Goal: Information Seeking & Learning: Learn about a topic

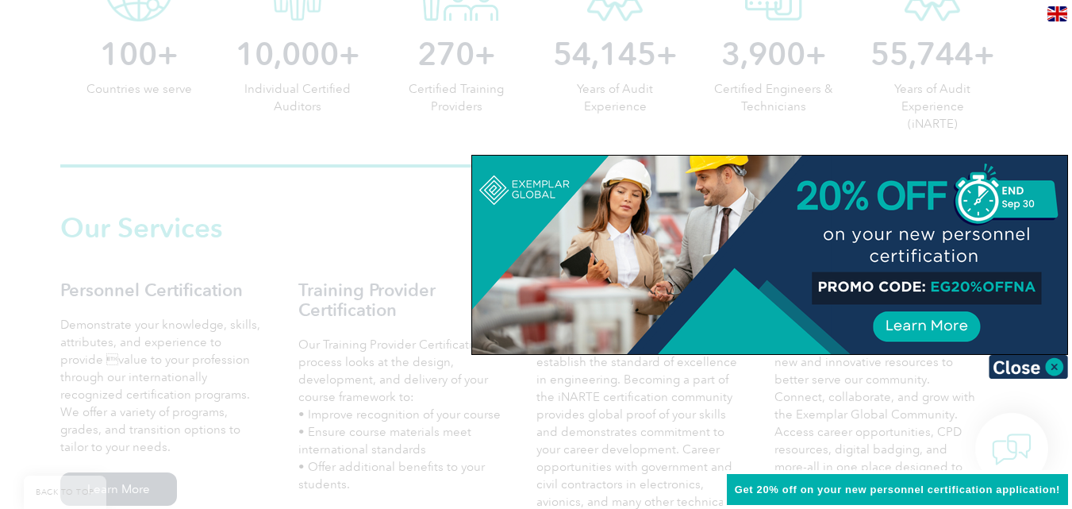
scroll to position [952, 0]
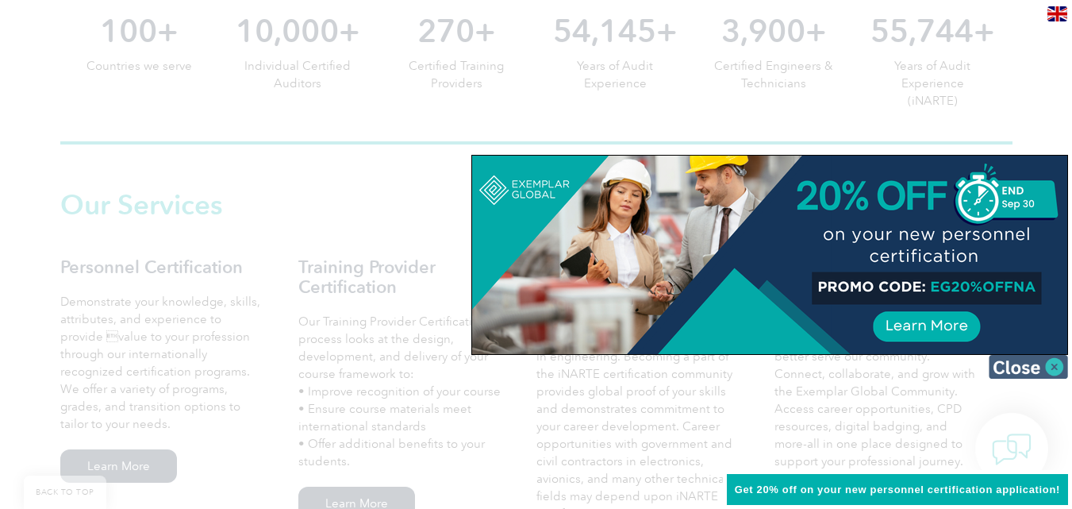
click at [1057, 366] on img at bounding box center [1028, 367] width 79 height 24
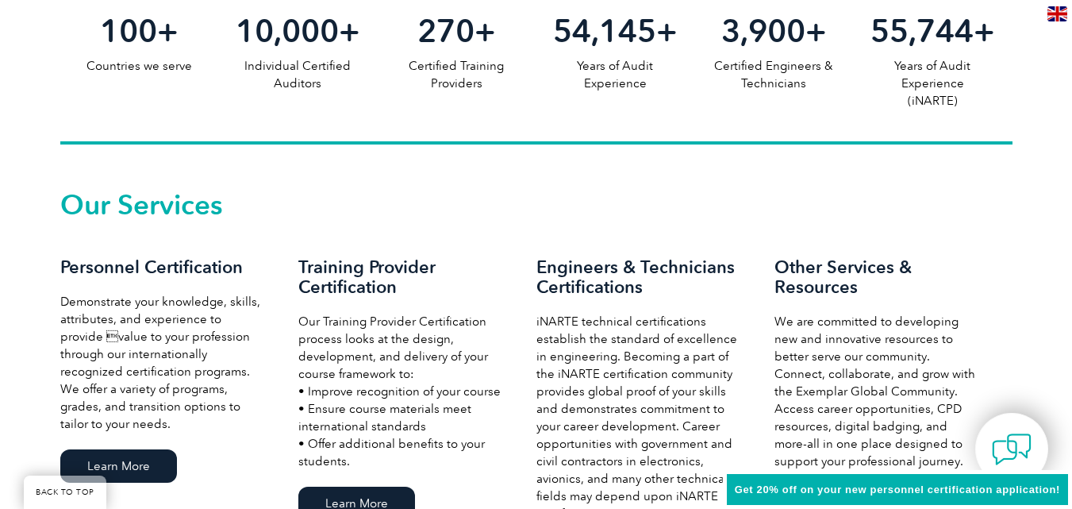
click at [1010, 493] on span "Get 20% off on your new personnel certification application!" at bounding box center [897, 489] width 325 height 12
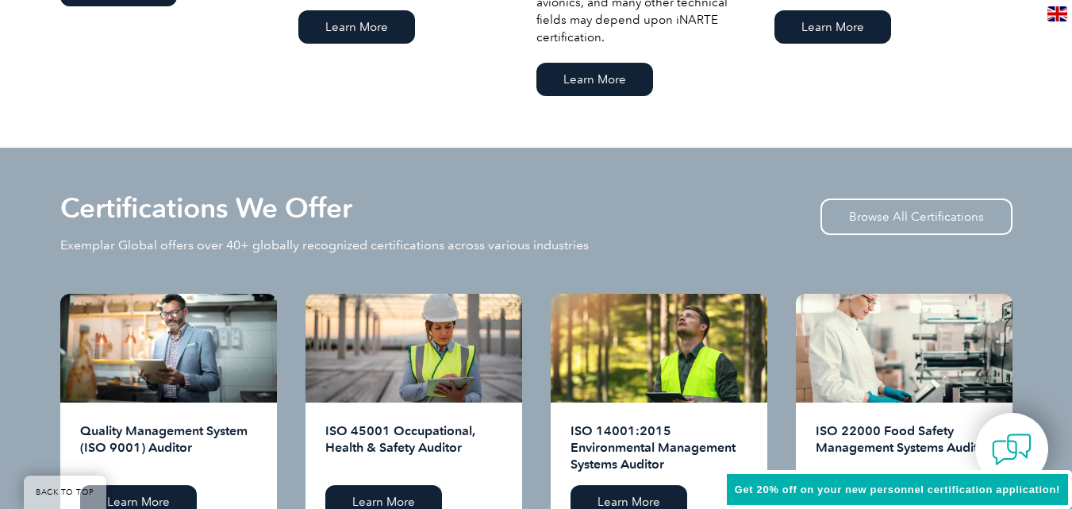
scroll to position [1667, 0]
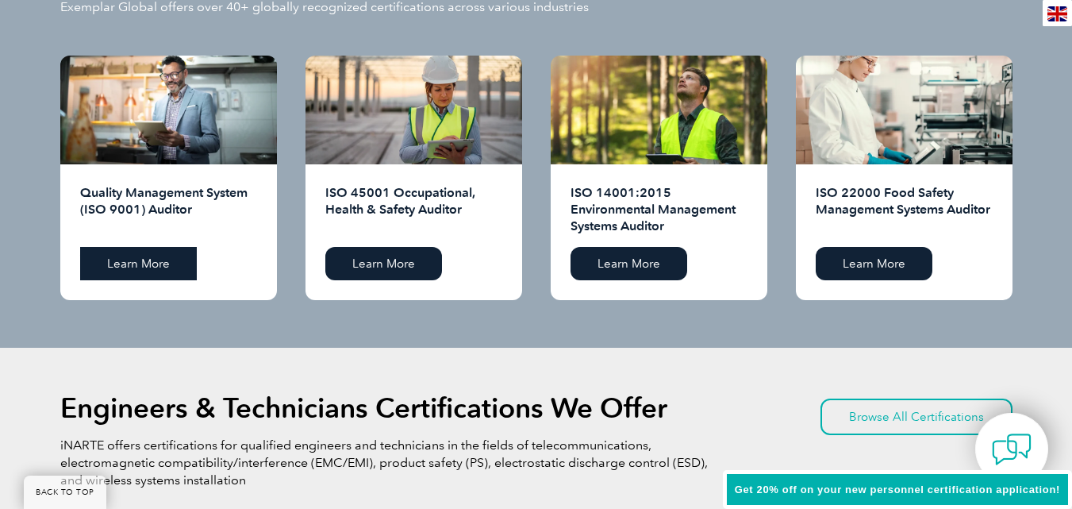
click at [142, 266] on link "Learn More" at bounding box center [138, 263] width 117 height 33
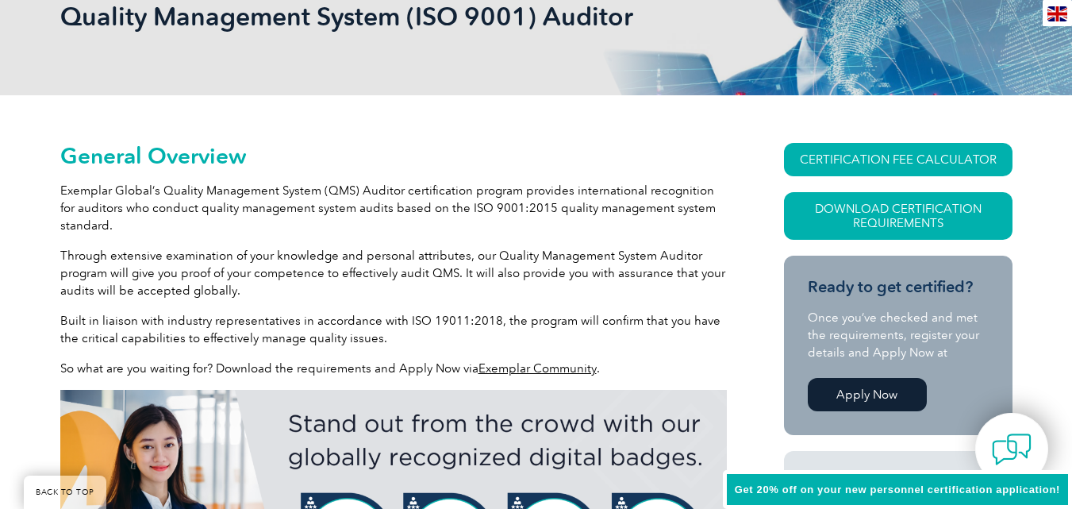
scroll to position [238, 0]
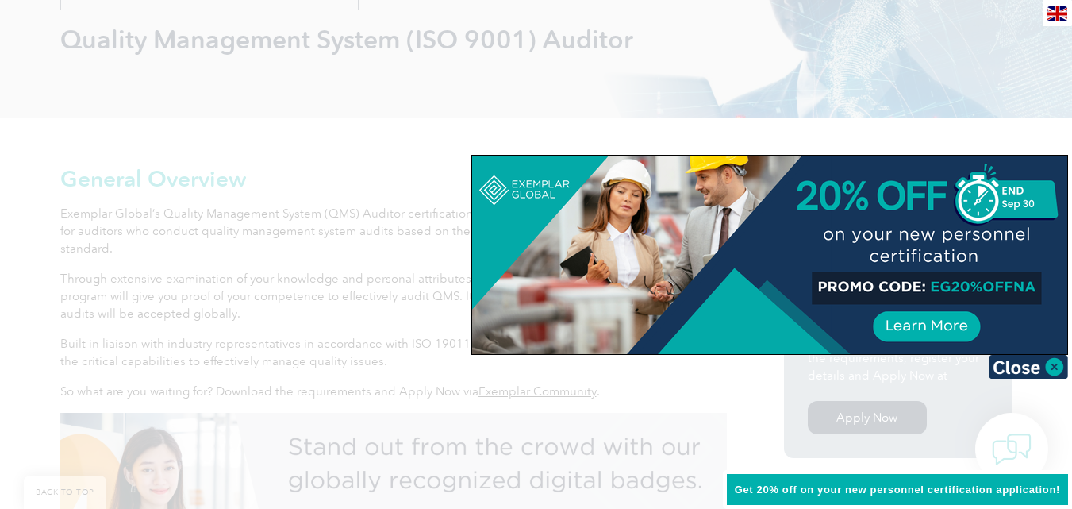
click at [923, 325] on div at bounding box center [769, 255] width 595 height 198
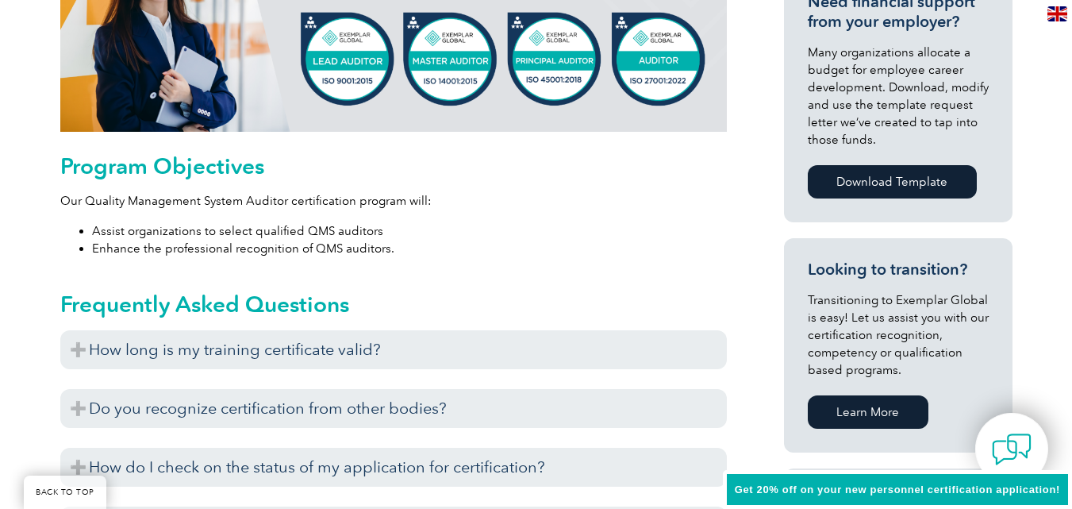
scroll to position [952, 0]
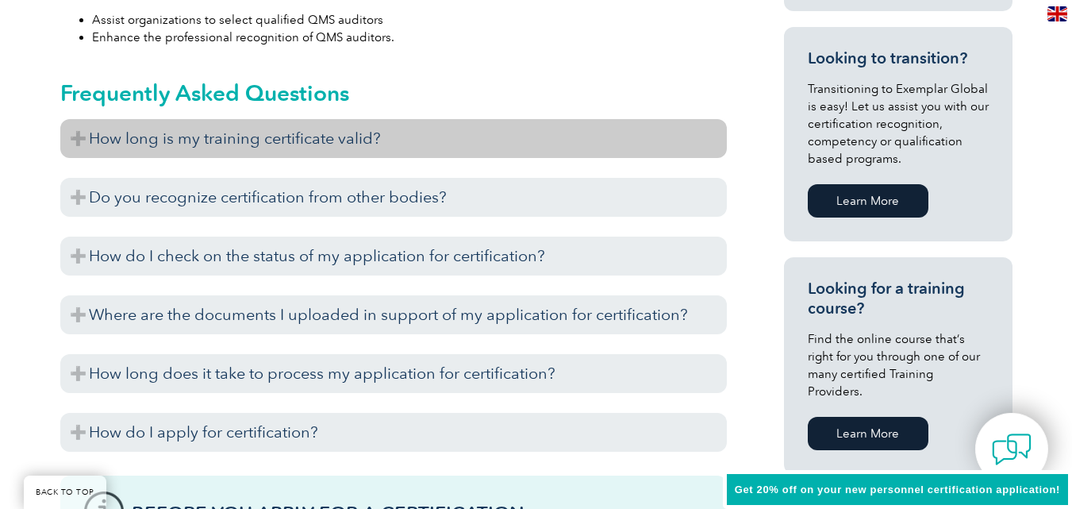
click at [360, 139] on h3 "How long is my training certificate valid?" at bounding box center [393, 138] width 667 height 39
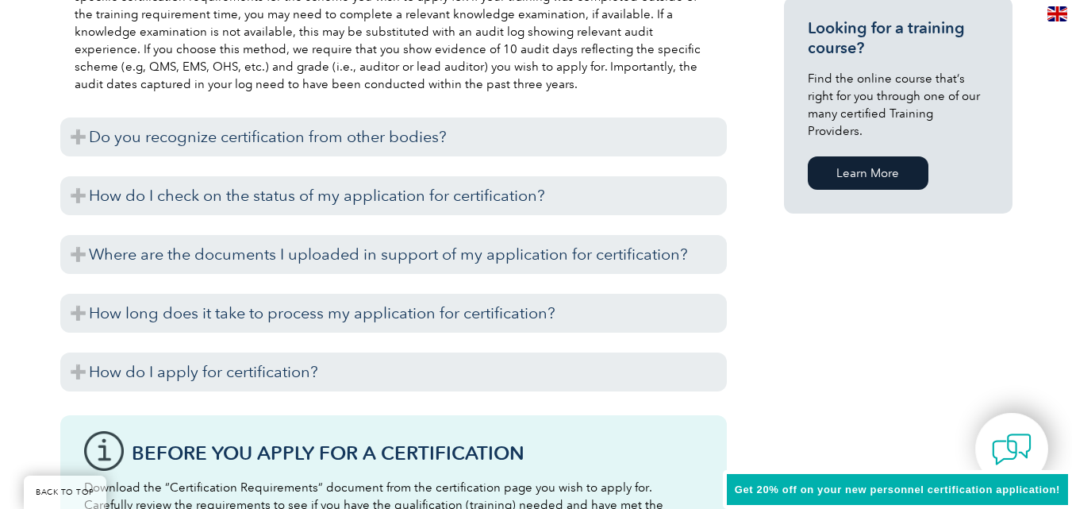
scroll to position [1191, 0]
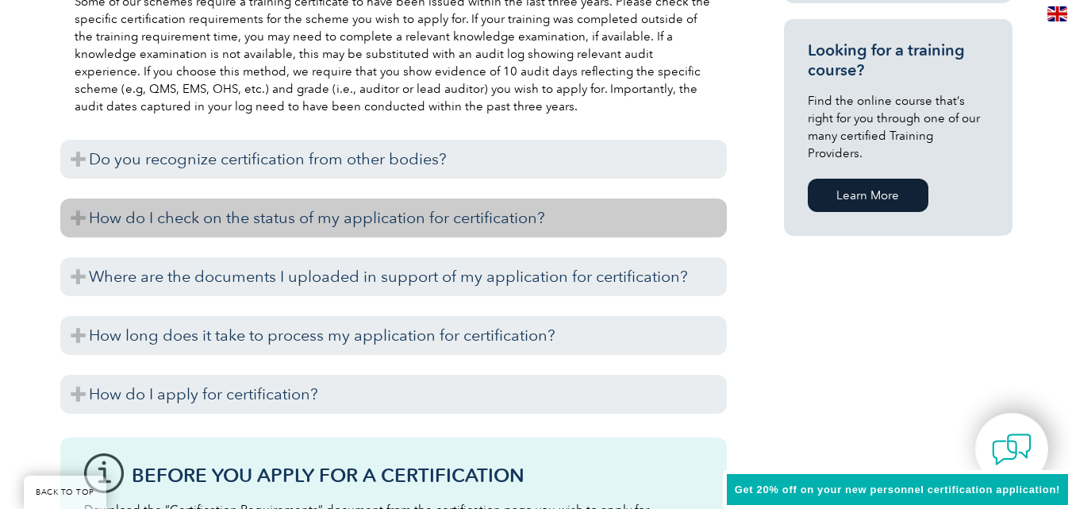
click at [82, 217] on h3 "How do I check on the status of my application for certification?" at bounding box center [393, 217] width 667 height 39
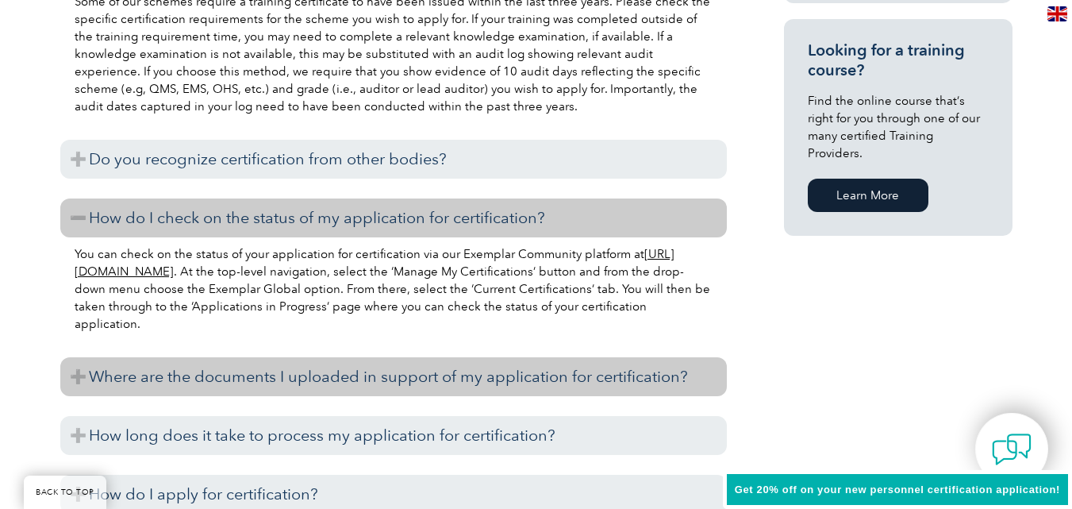
click at [74, 374] on h3 "Where are the documents I uploaded in support of my application for certificati…" at bounding box center [393, 376] width 667 height 39
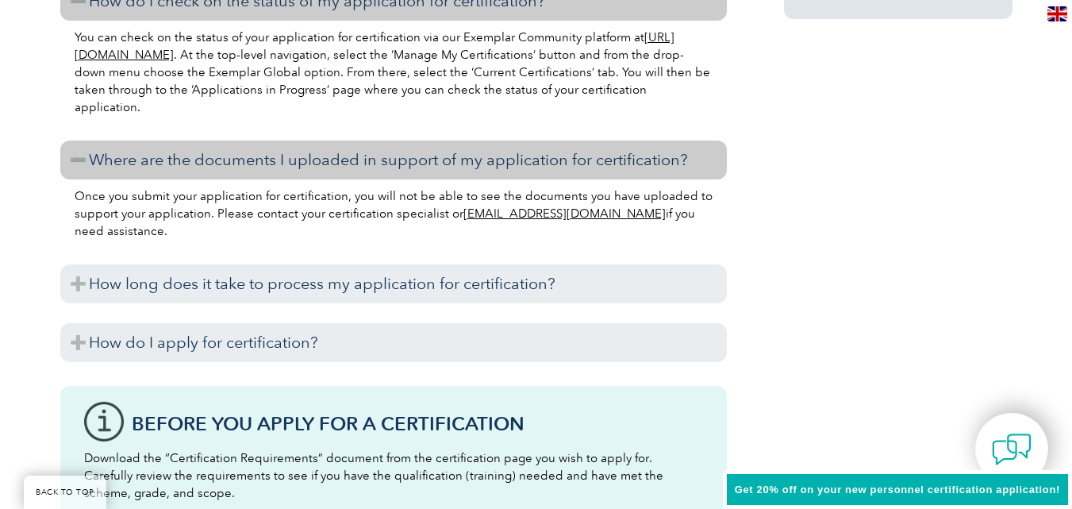
scroll to position [1429, 0]
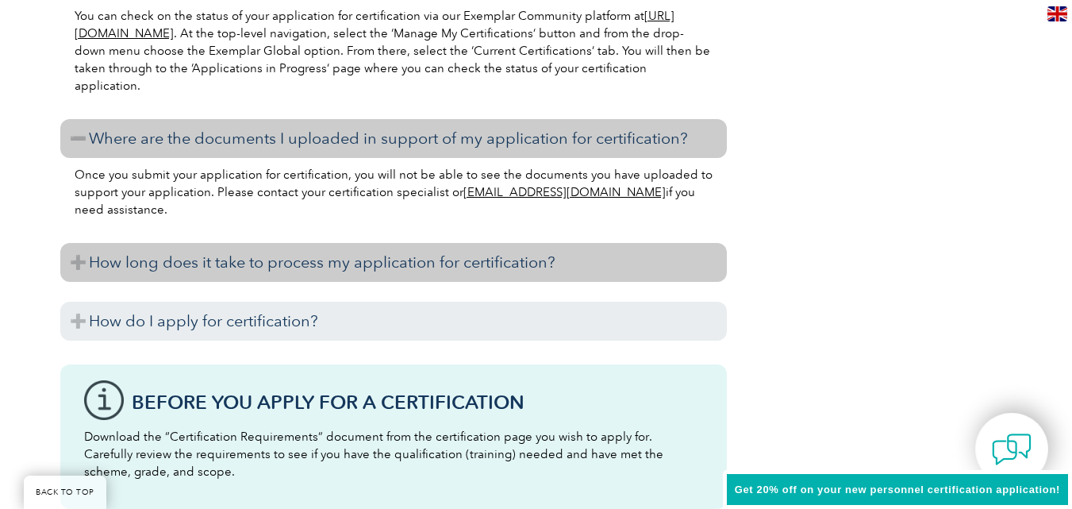
click at [80, 257] on h3 "How long does it take to process my application for certification?" at bounding box center [393, 262] width 667 height 39
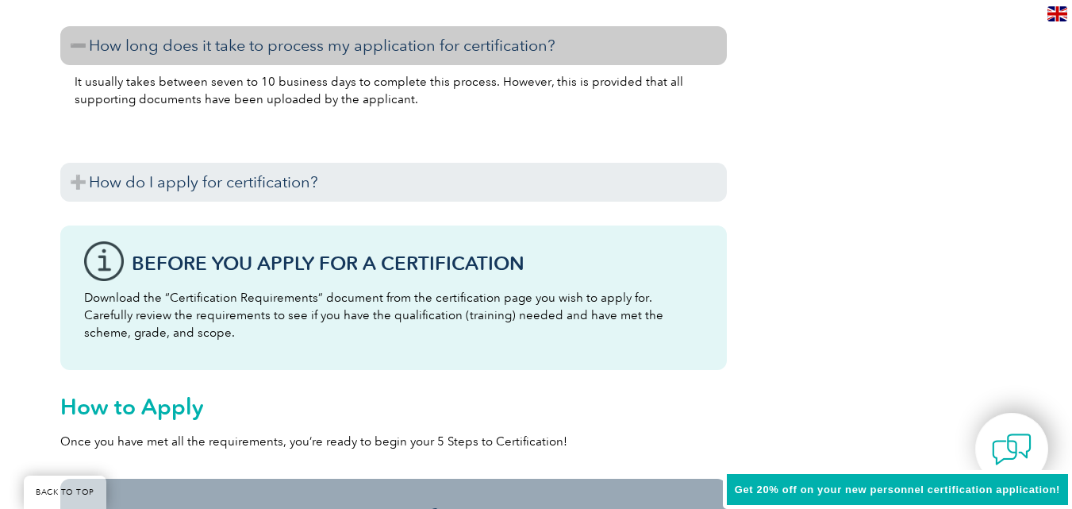
scroll to position [1667, 0]
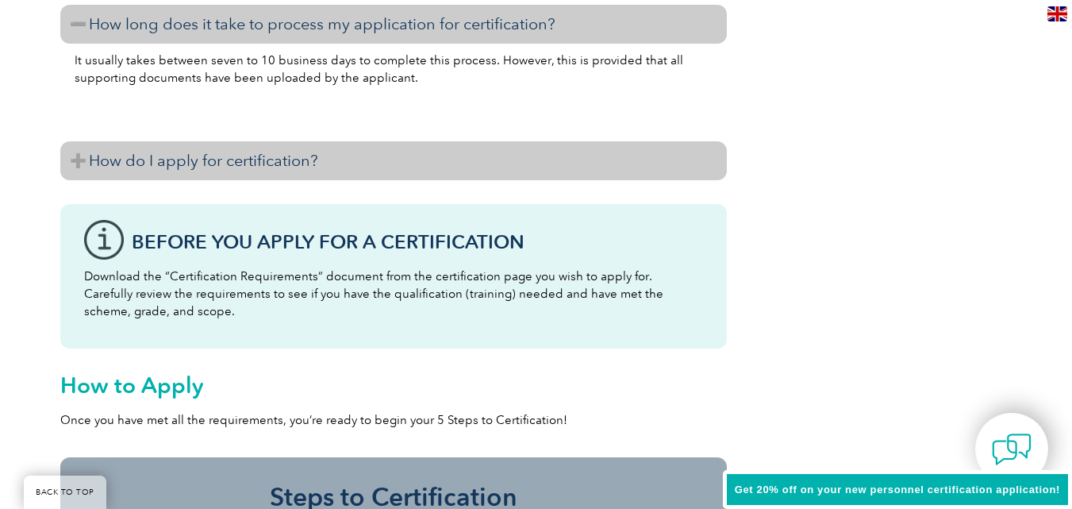
click at [77, 164] on h3 "How do I apply for certification?" at bounding box center [393, 160] width 667 height 39
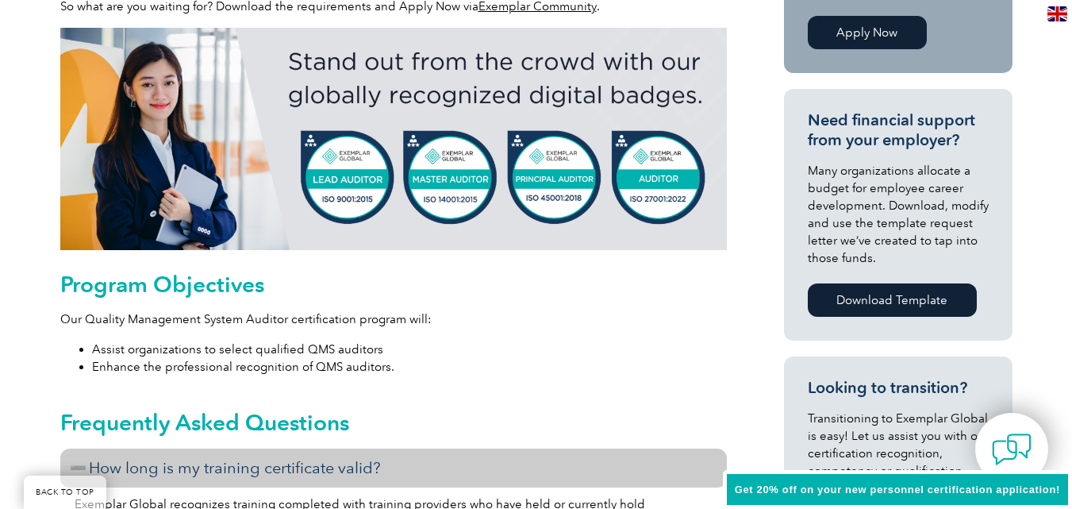
scroll to position [0, 0]
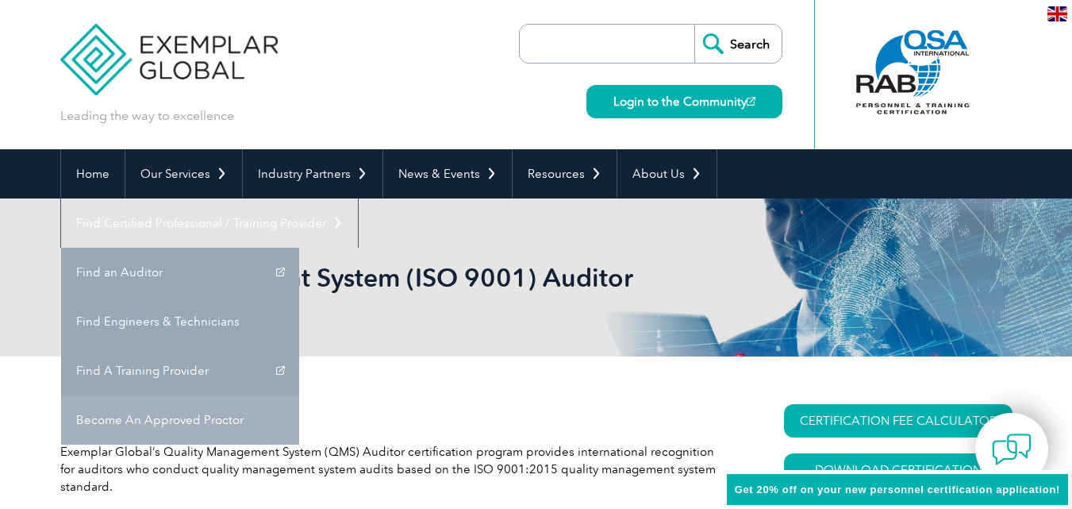
click at [299, 395] on link "Become An Approved Proctor" at bounding box center [180, 419] width 238 height 49
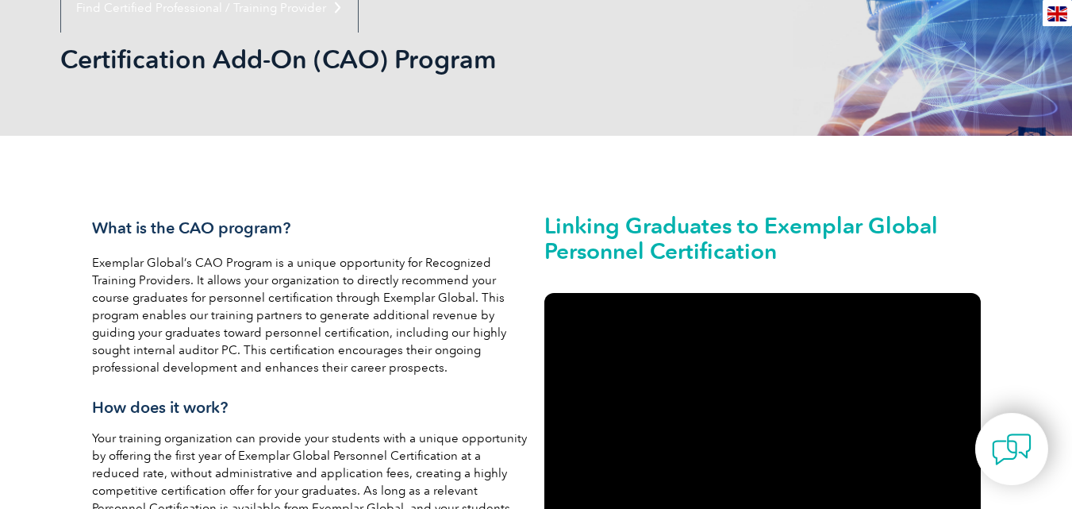
scroll to position [238, 0]
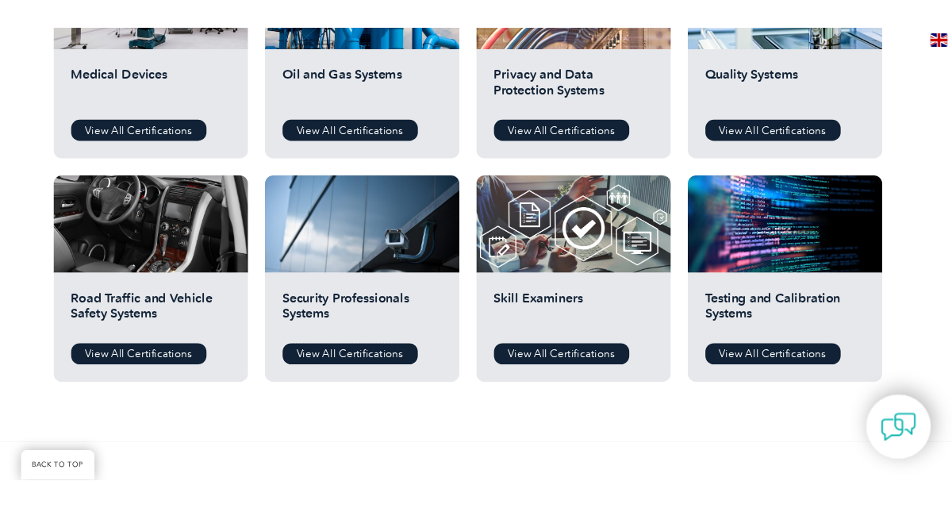
scroll to position [1183, 0]
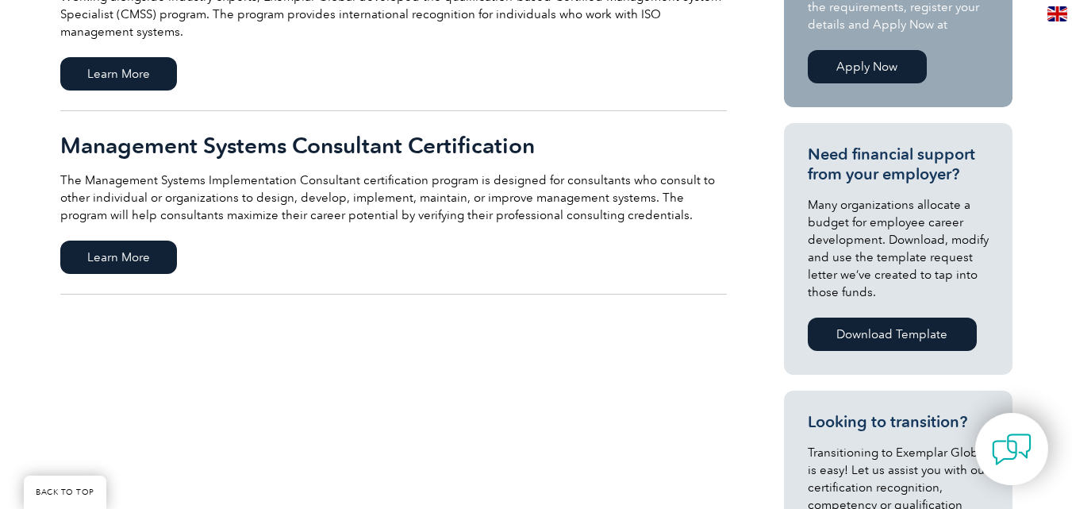
scroll to position [238, 0]
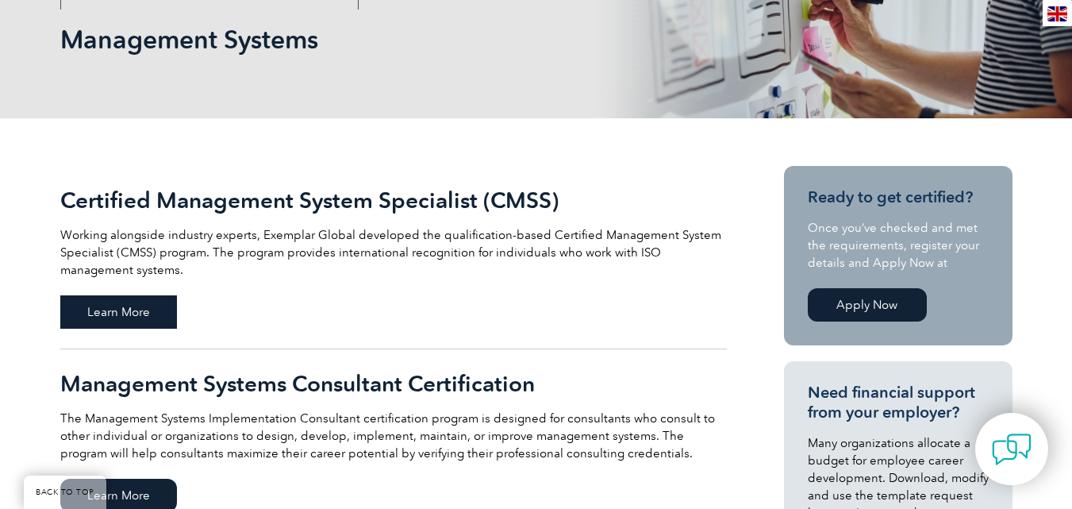
click at [104, 311] on span "Learn More" at bounding box center [118, 311] width 117 height 33
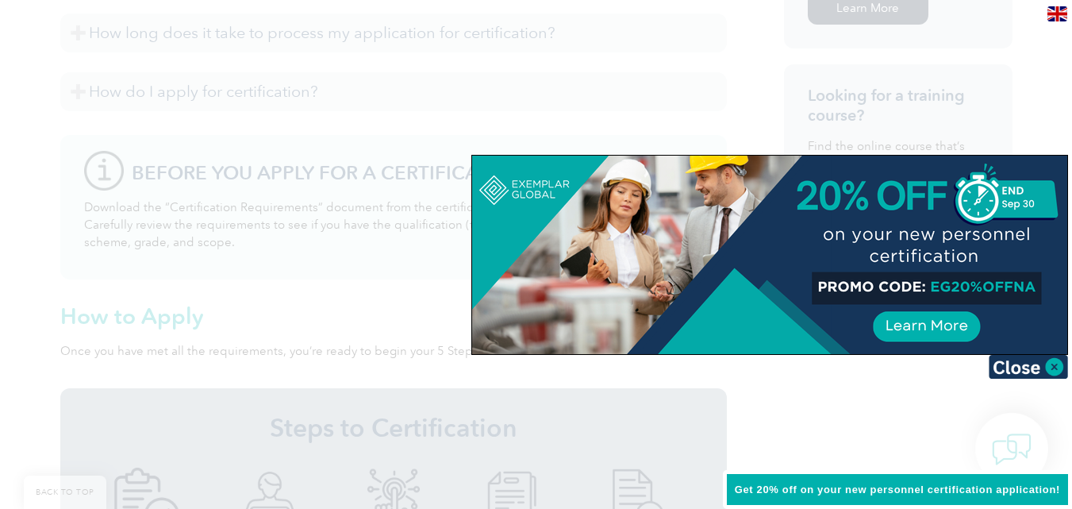
scroll to position [1191, 0]
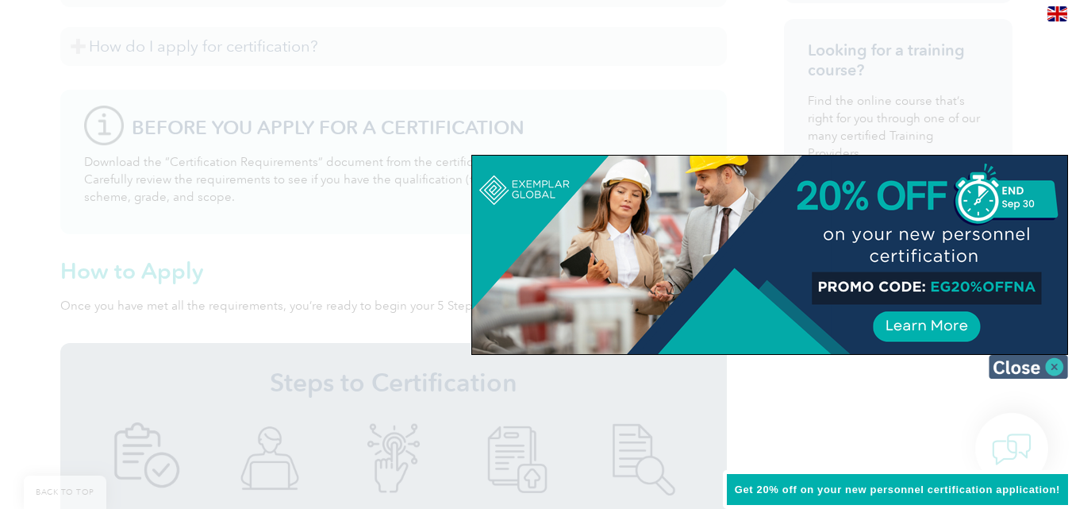
click at [1057, 368] on img at bounding box center [1028, 367] width 79 height 24
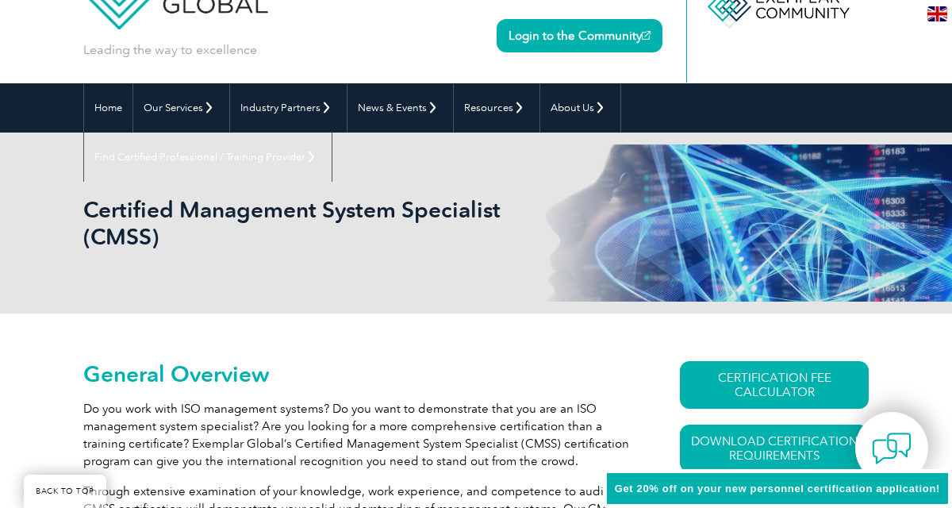
scroll to position [0, 0]
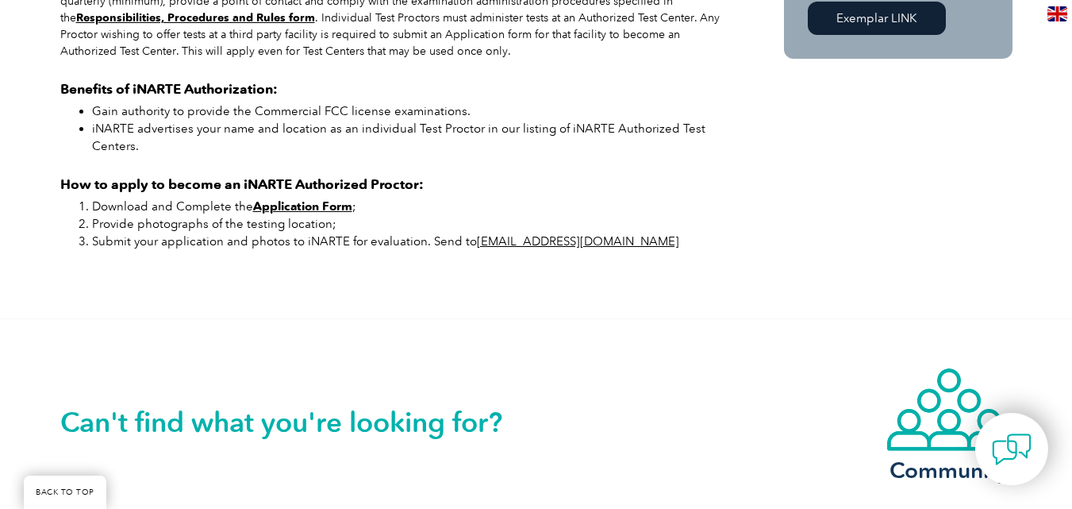
scroll to position [1191, 0]
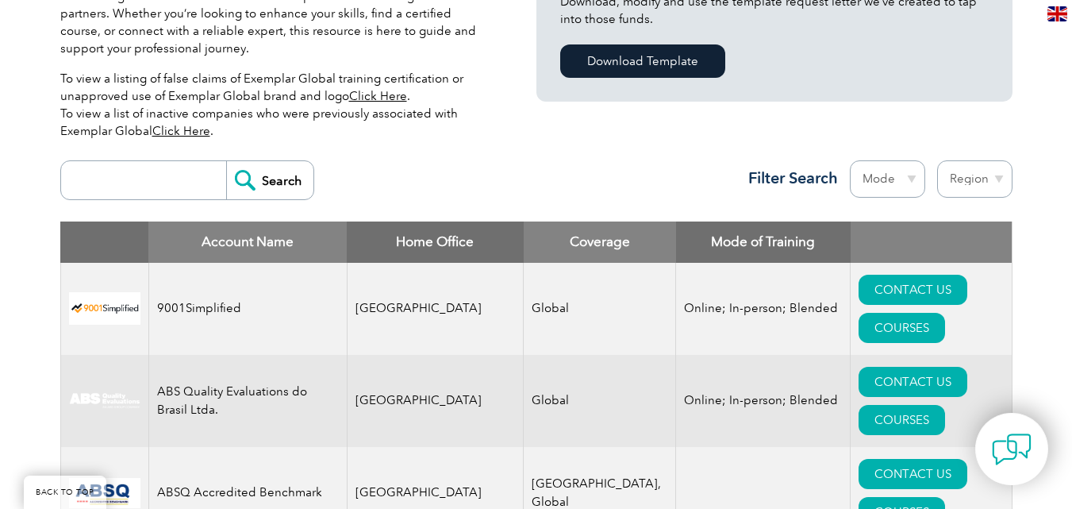
scroll to position [476, 0]
click at [912, 160] on select "Mode Online In-person Blended" at bounding box center [887, 178] width 75 height 37
select select "Online"
click at [850, 160] on select "Mode Online In-person Blended" at bounding box center [887, 178] width 75 height 37
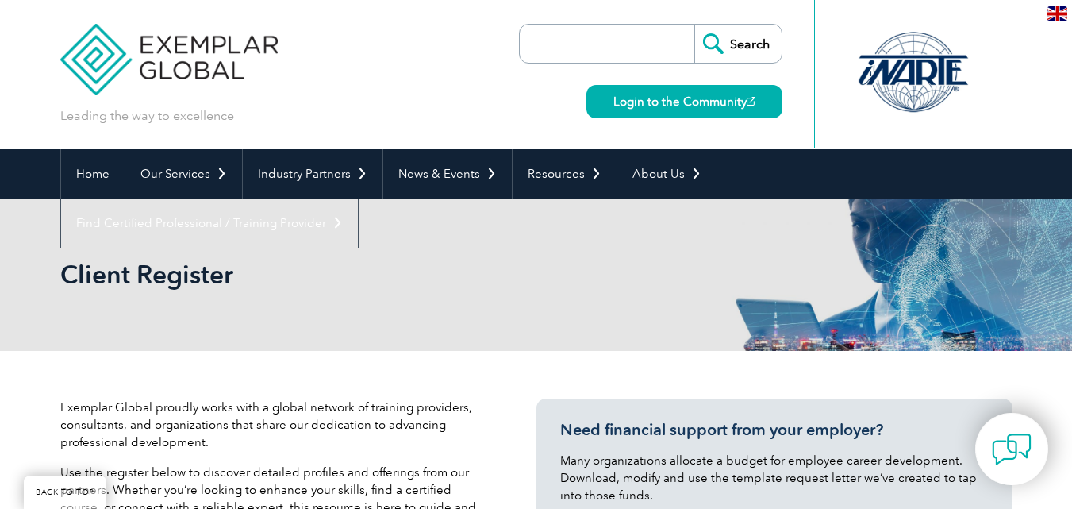
select select "[GEOGRAPHIC_DATA]"
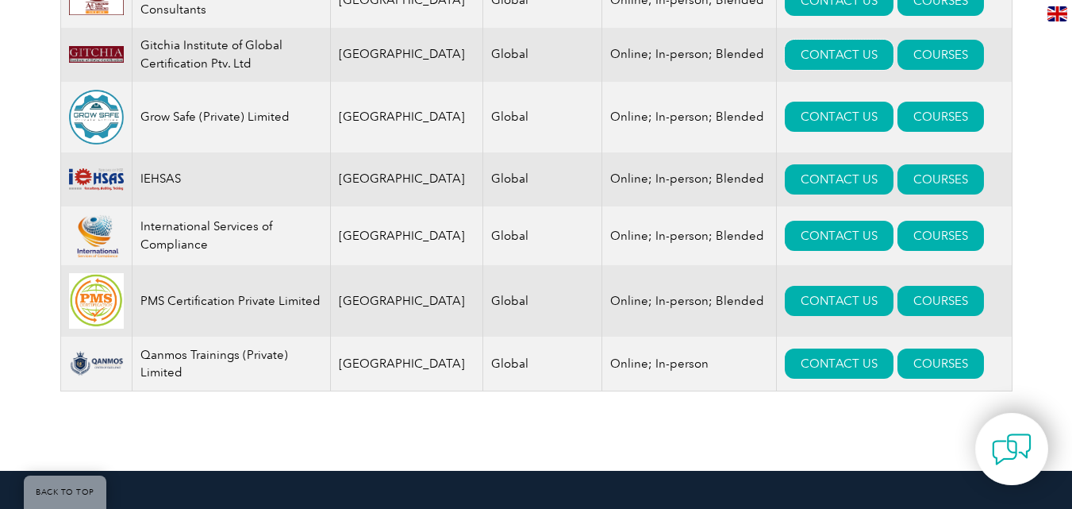
scroll to position [527, 0]
